Goal: Transaction & Acquisition: Purchase product/service

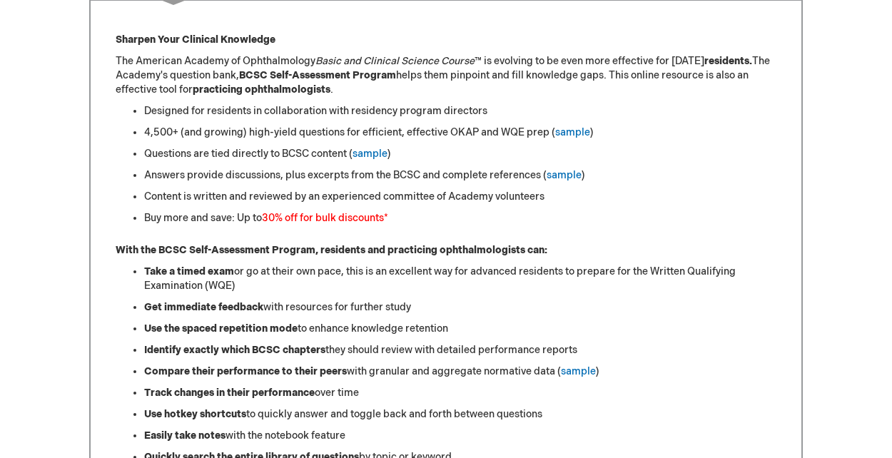
scroll to position [623, 0]
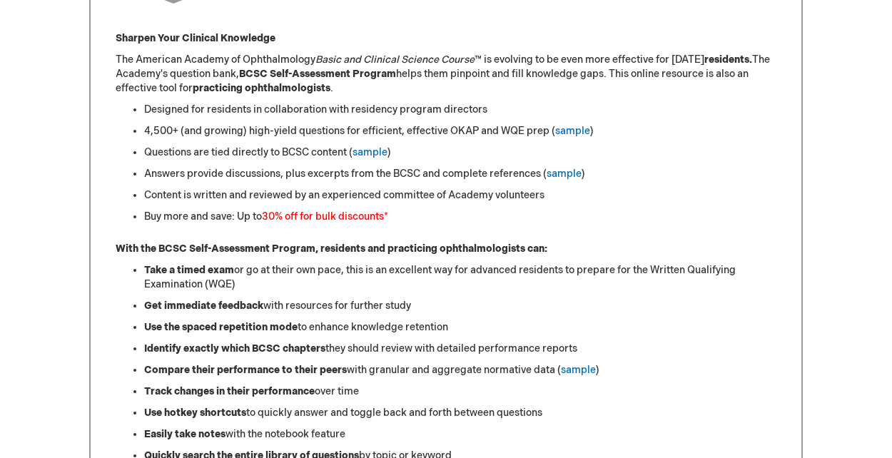
click at [367, 214] on font "30% off for bulk discounts" at bounding box center [323, 216] width 122 height 12
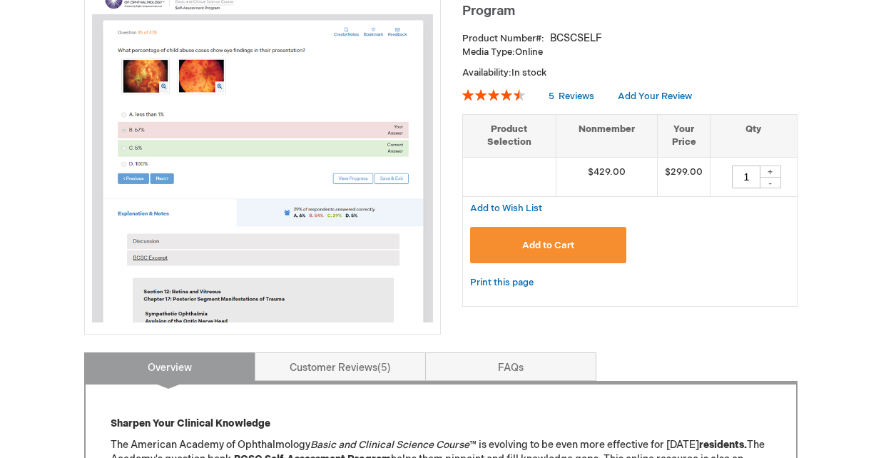
scroll to position [235, 0]
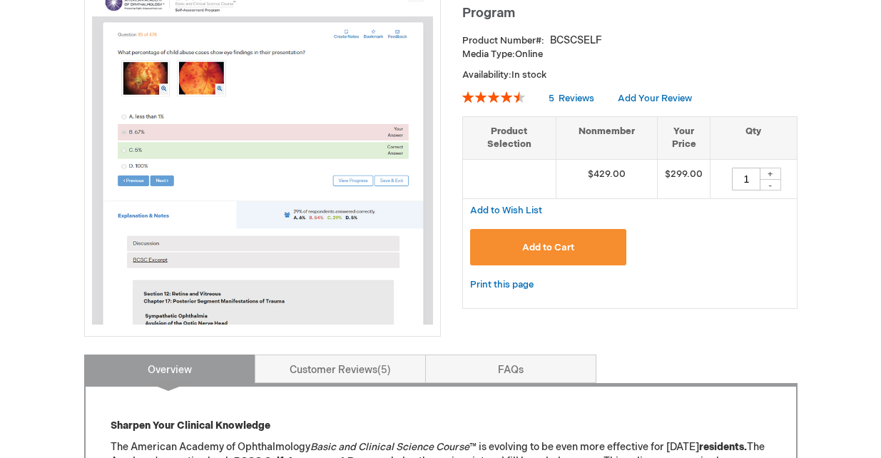
click at [775, 175] on div "+" at bounding box center [770, 174] width 21 height 12
type input "2"
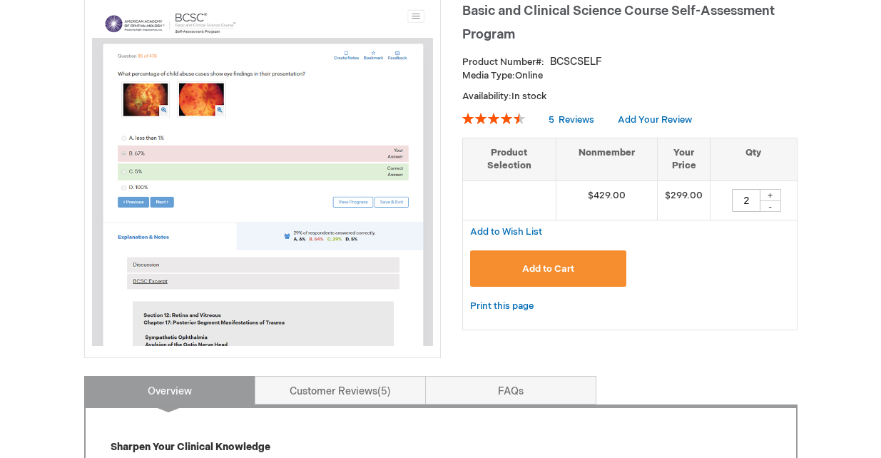
scroll to position [210, 0]
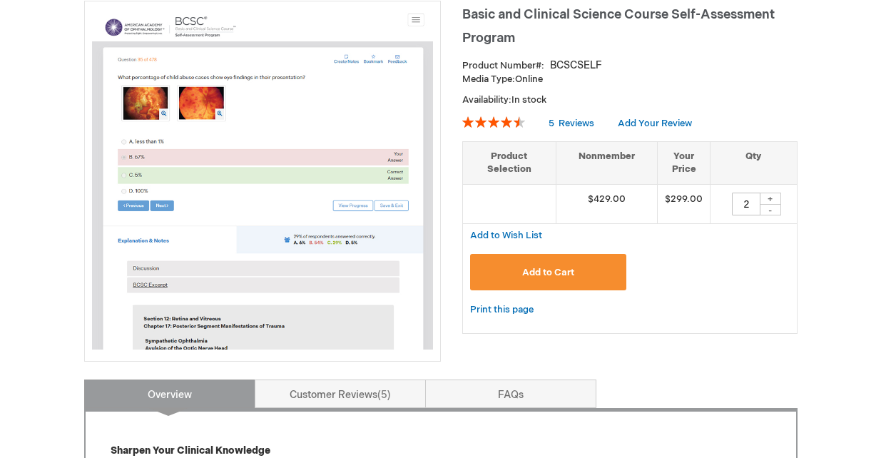
click at [552, 274] on span "Add to Cart" at bounding box center [548, 272] width 52 height 11
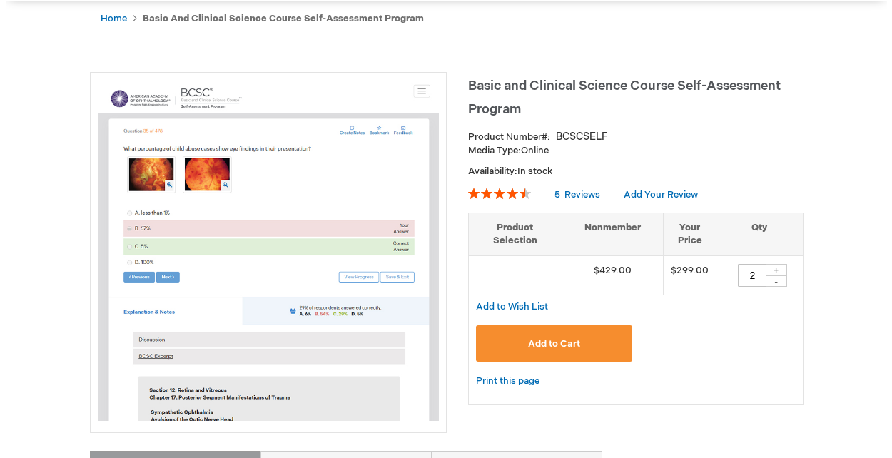
scroll to position [140, 0]
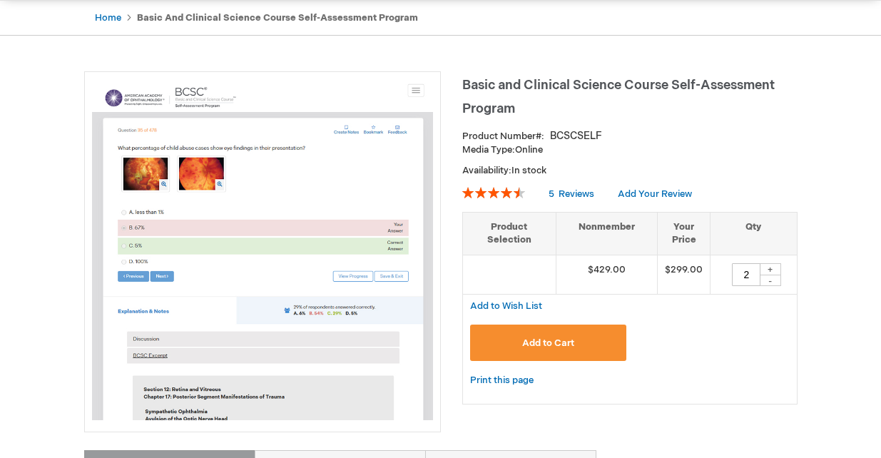
click at [549, 342] on span "Add to Cart" at bounding box center [548, 342] width 52 height 11
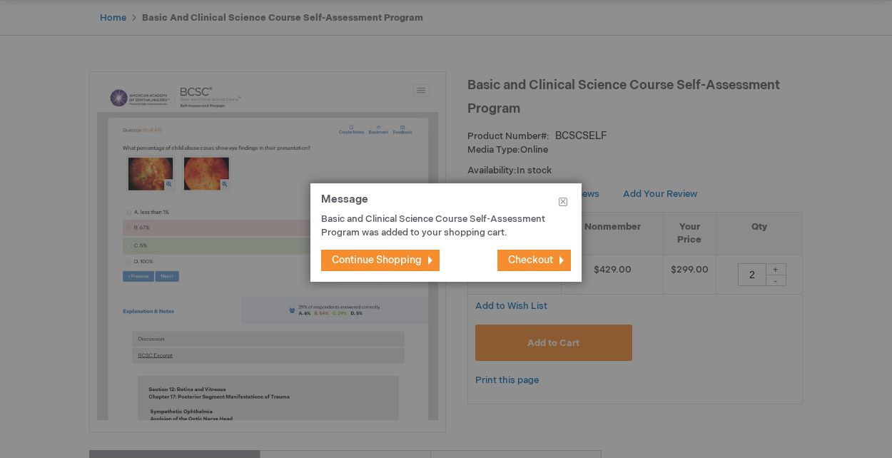
click at [520, 261] on span "Checkout" at bounding box center [530, 260] width 45 height 12
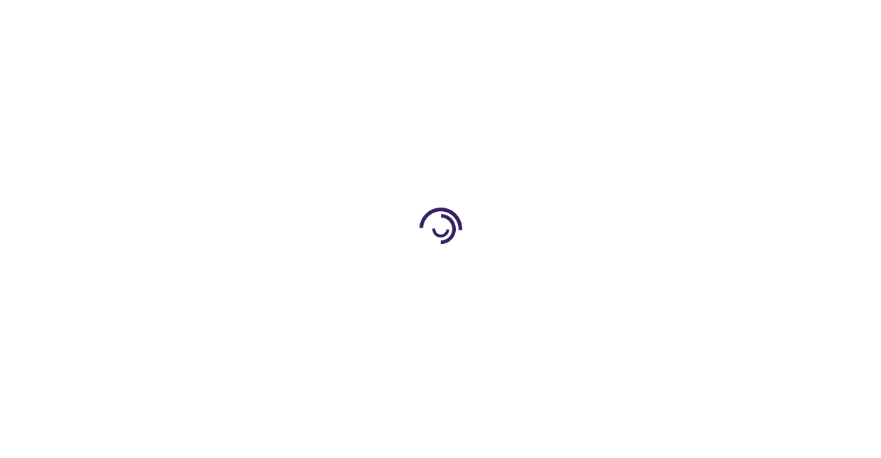
select select "US"
select select "18"
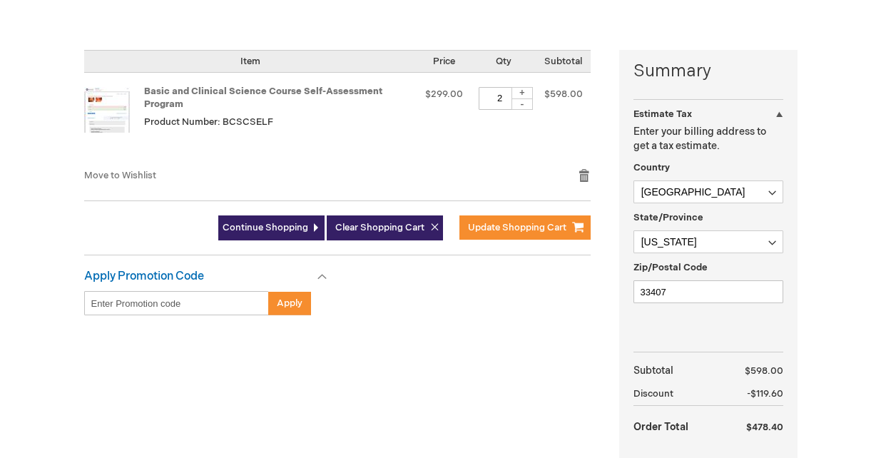
scroll to position [312, 0]
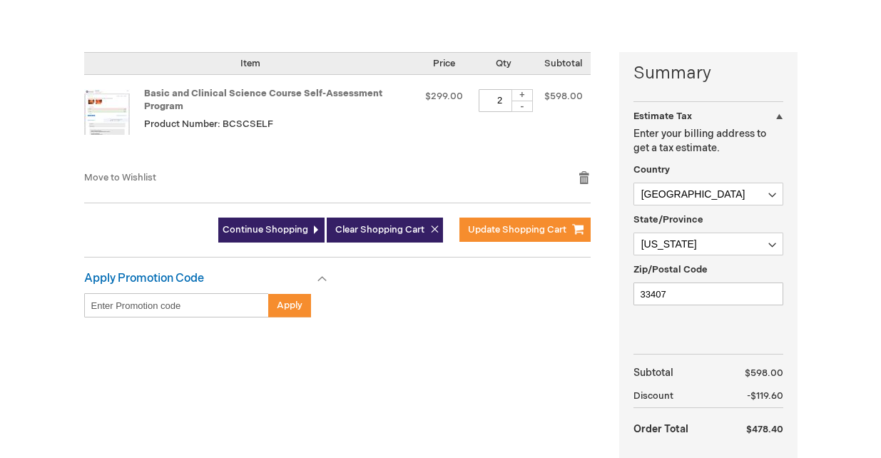
click at [447, 337] on div "Summary Estimate Tax Estimate Tax Enter your billing address to get a tax estim…" at bounding box center [440, 290] width 713 height 476
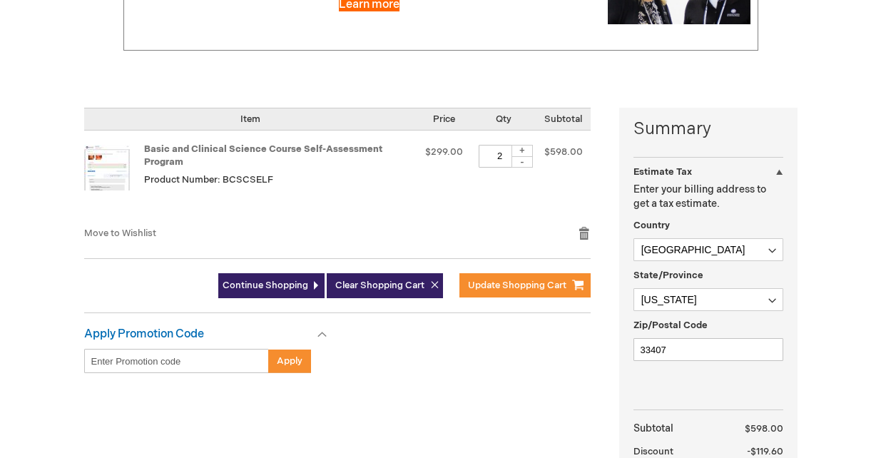
scroll to position [277, 0]
